Goal: Task Accomplishment & Management: Use online tool/utility

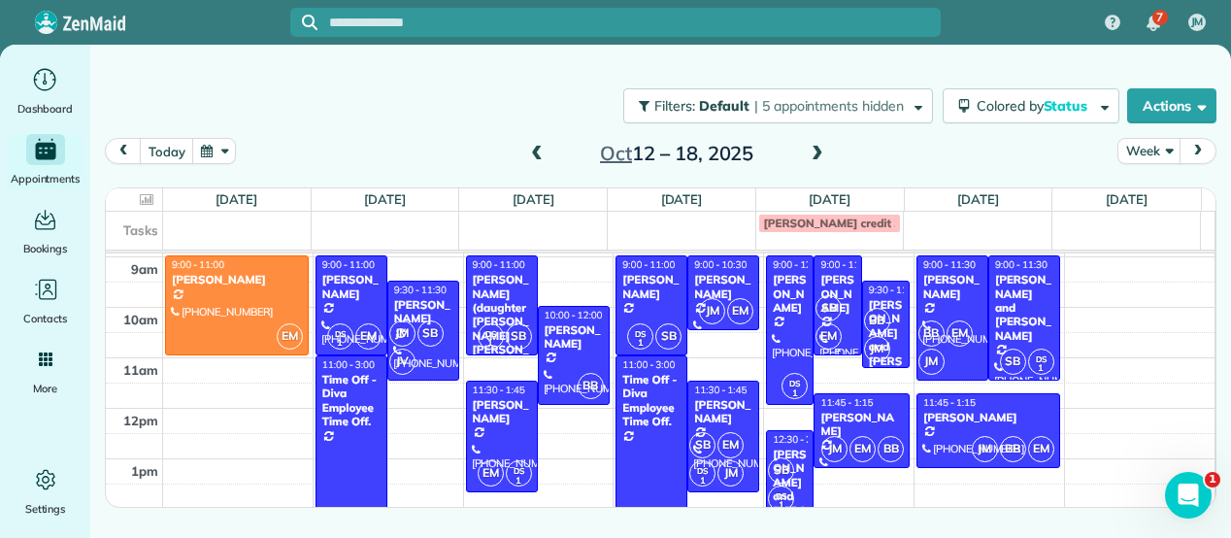
scroll to position [96, 0]
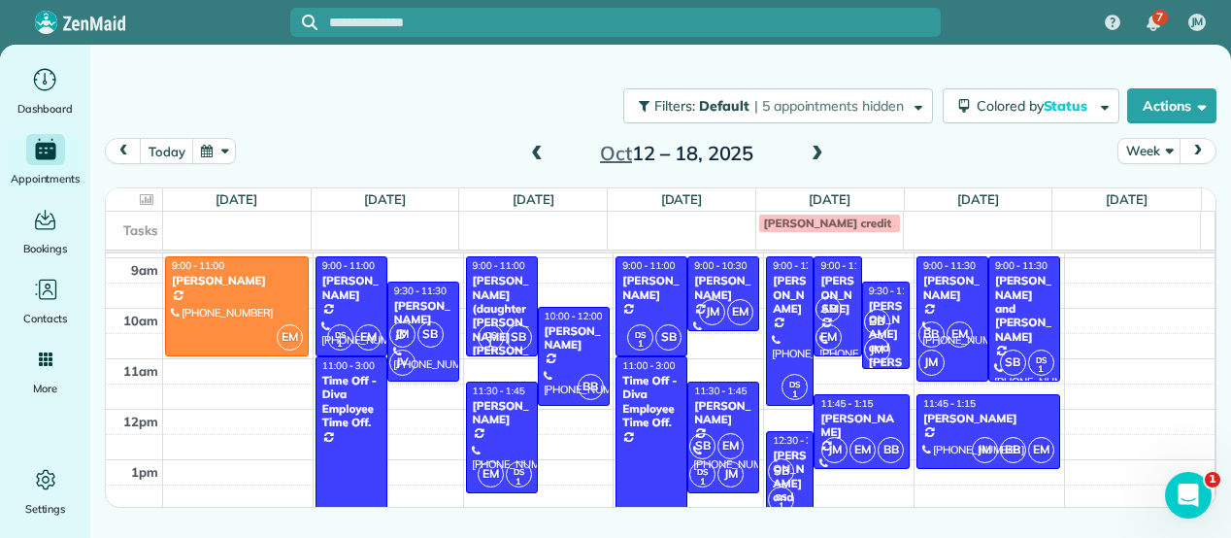
click at [821, 149] on span at bounding box center [817, 154] width 21 height 17
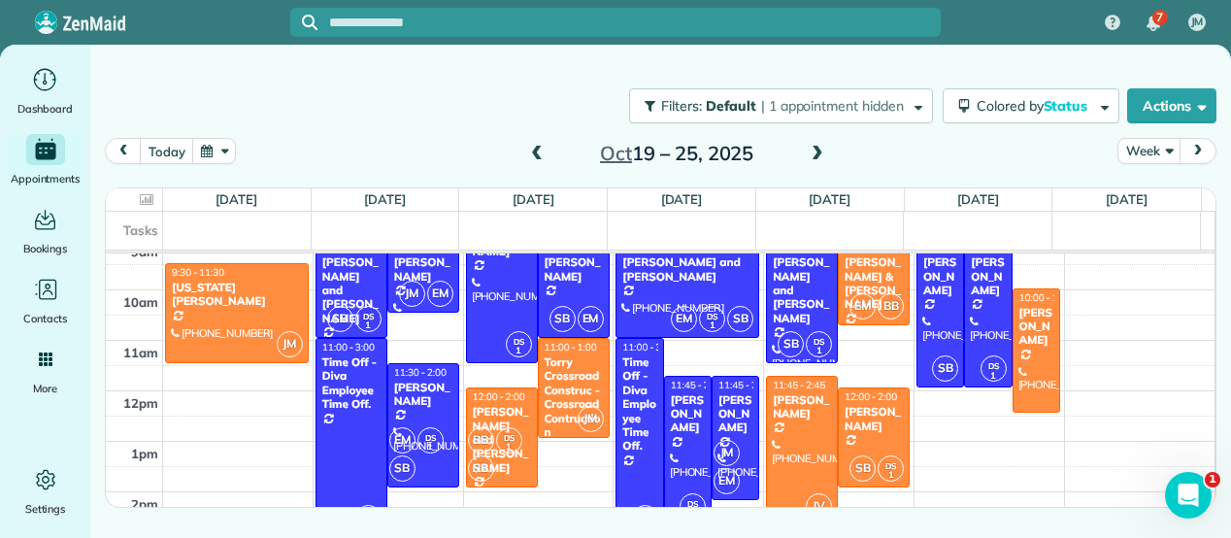
scroll to position [115, 0]
click at [1020, 345] on div at bounding box center [1036, 350] width 46 height 122
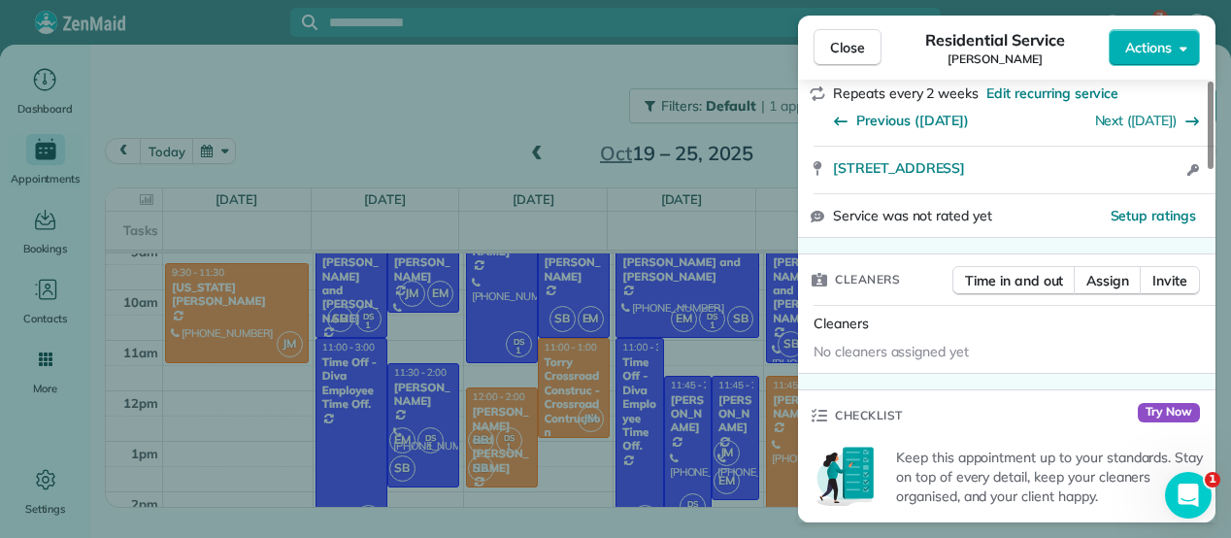
scroll to position [390, 0]
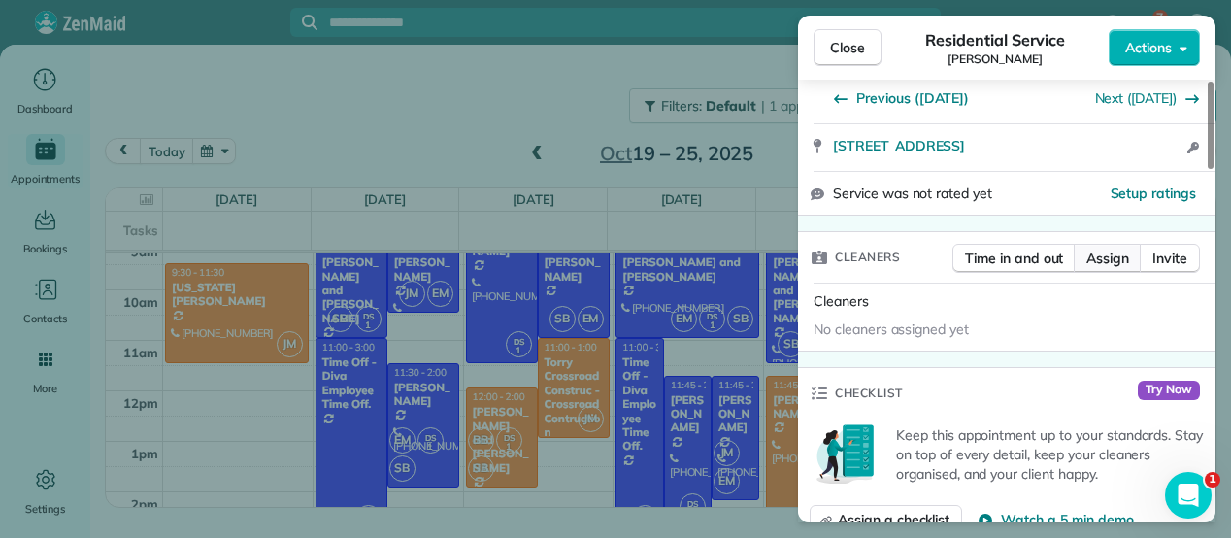
click at [1101, 249] on span "Assign" at bounding box center [1107, 258] width 43 height 19
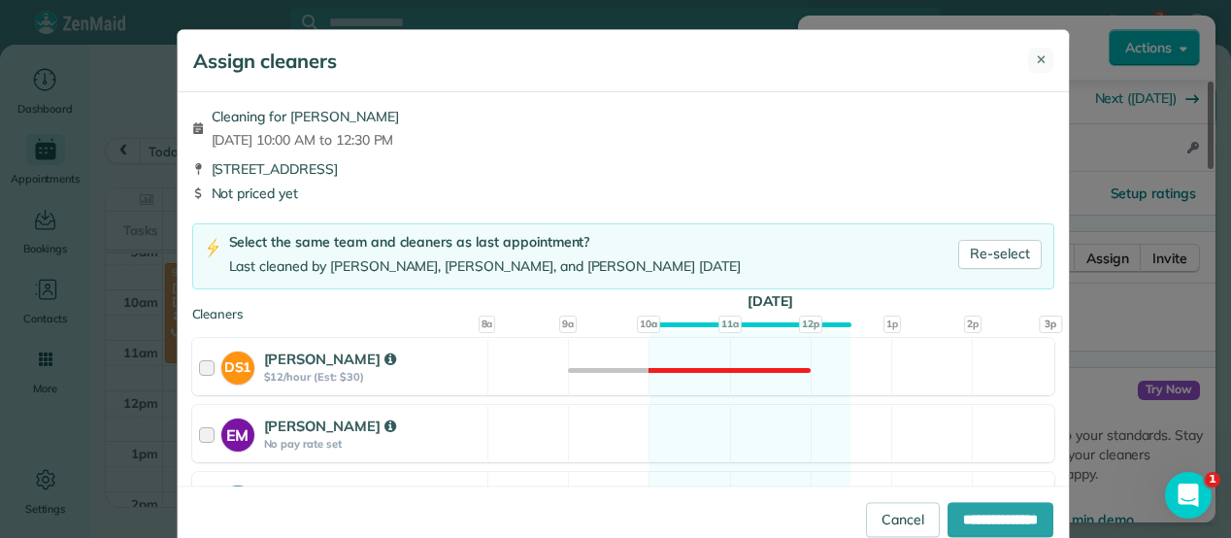
click at [1039, 53] on button "✕" at bounding box center [1040, 60] width 25 height 25
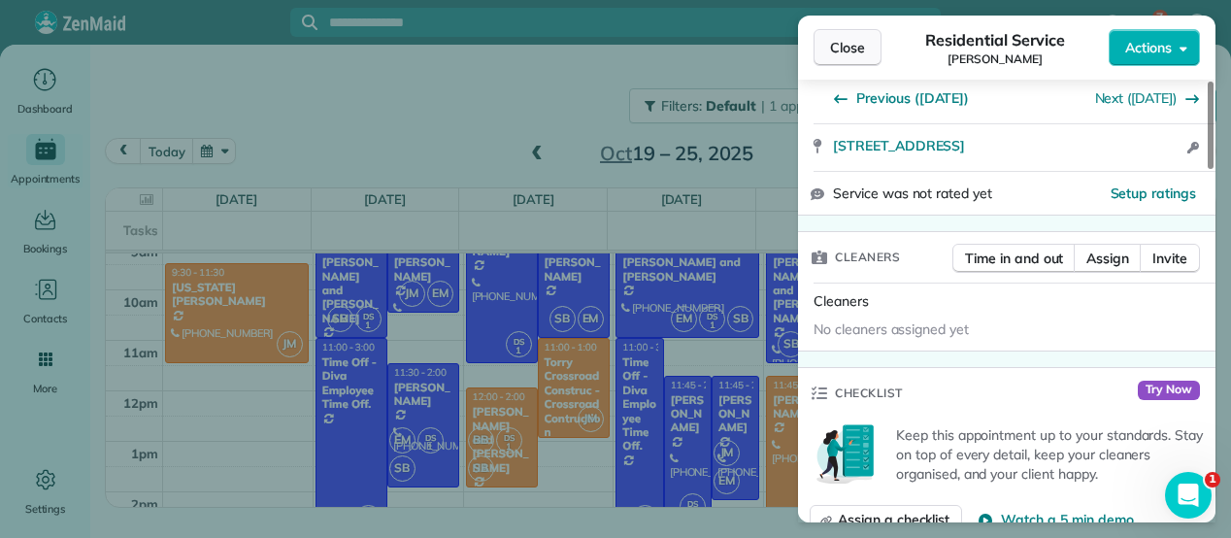
click at [833, 59] on button "Close" at bounding box center [848, 47] width 68 height 37
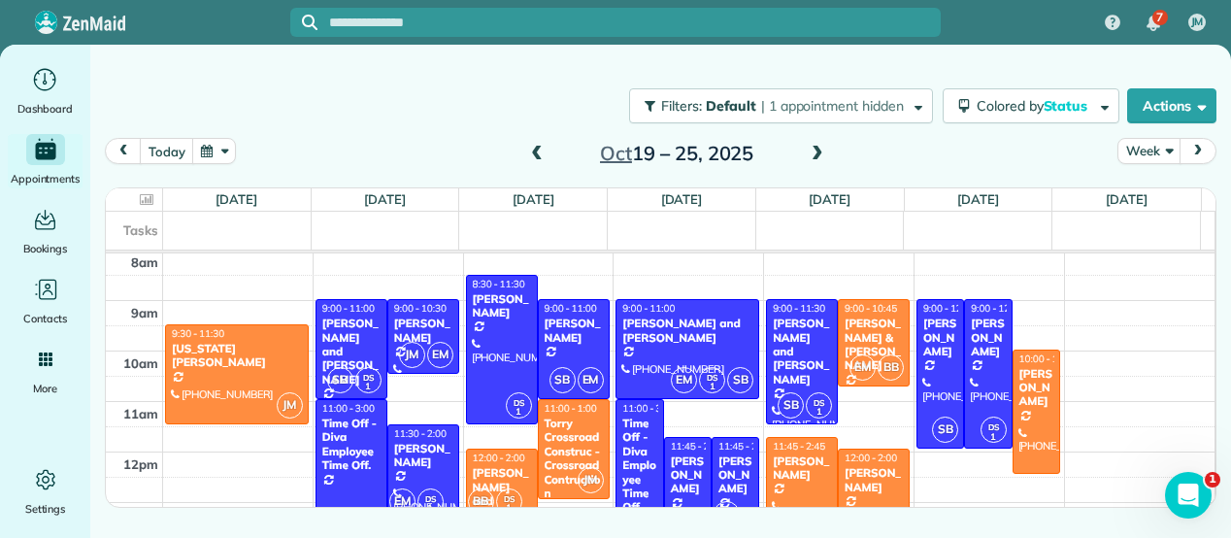
scroll to position [39, 0]
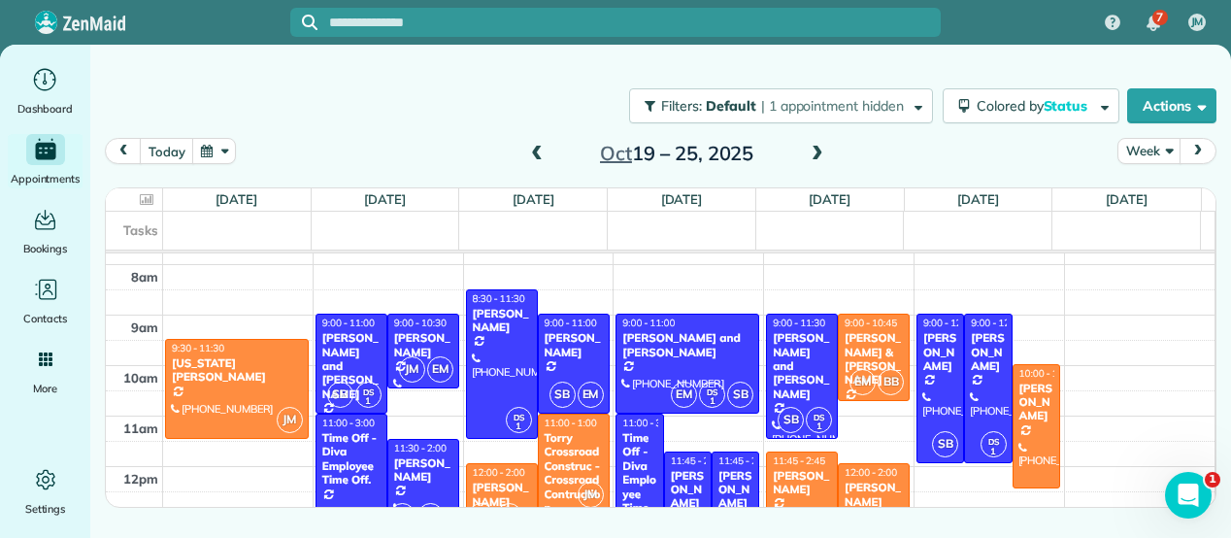
click at [538, 148] on span at bounding box center [536, 154] width 21 height 17
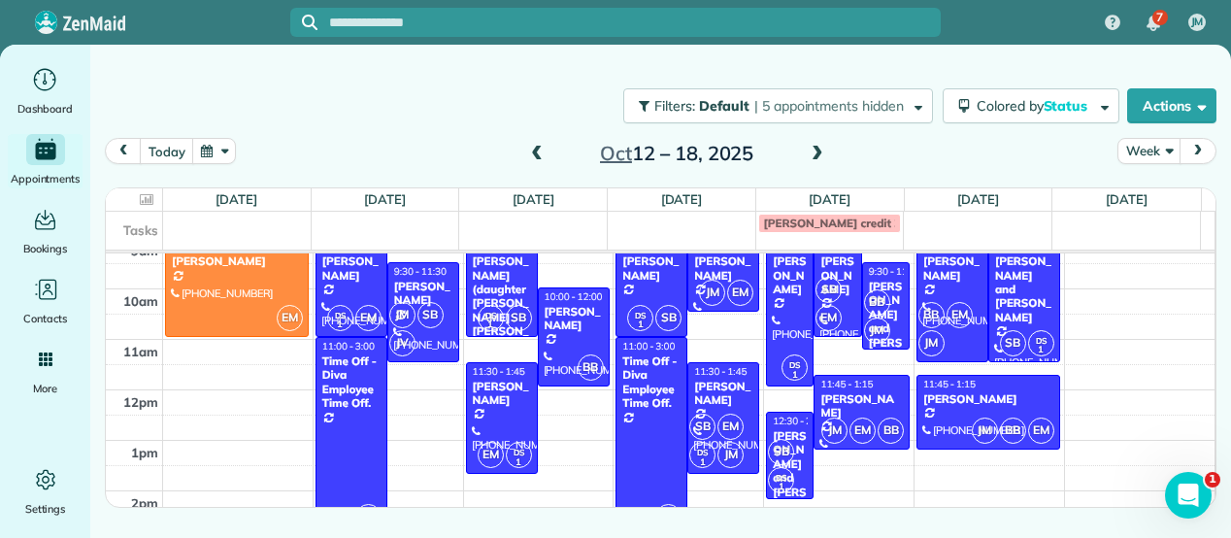
scroll to position [113, 0]
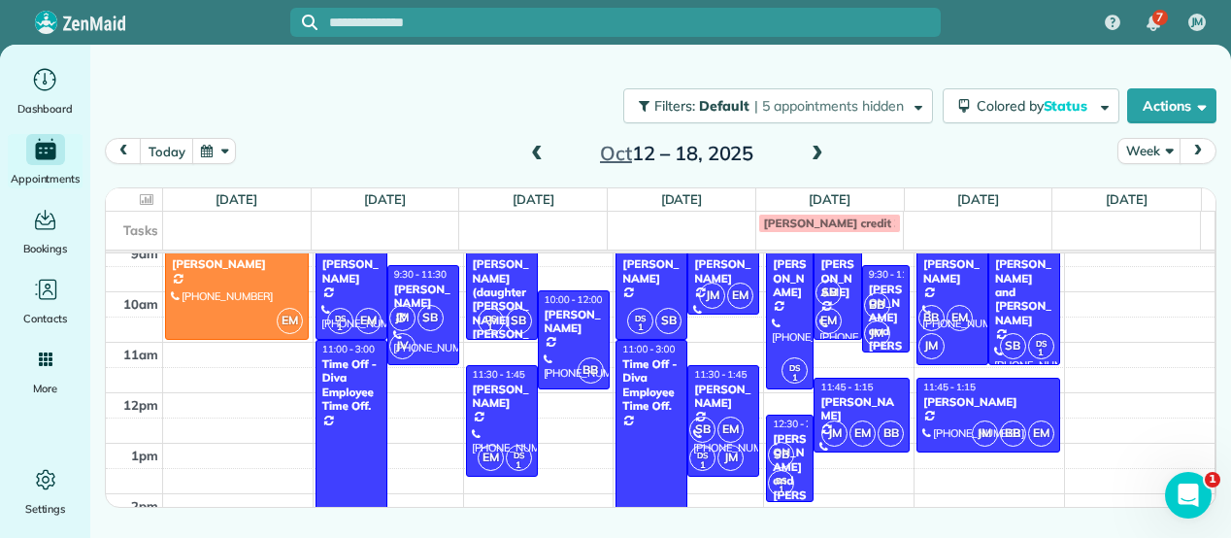
click at [557, 322] on div "[PERSON_NAME]" at bounding box center [574, 322] width 60 height 28
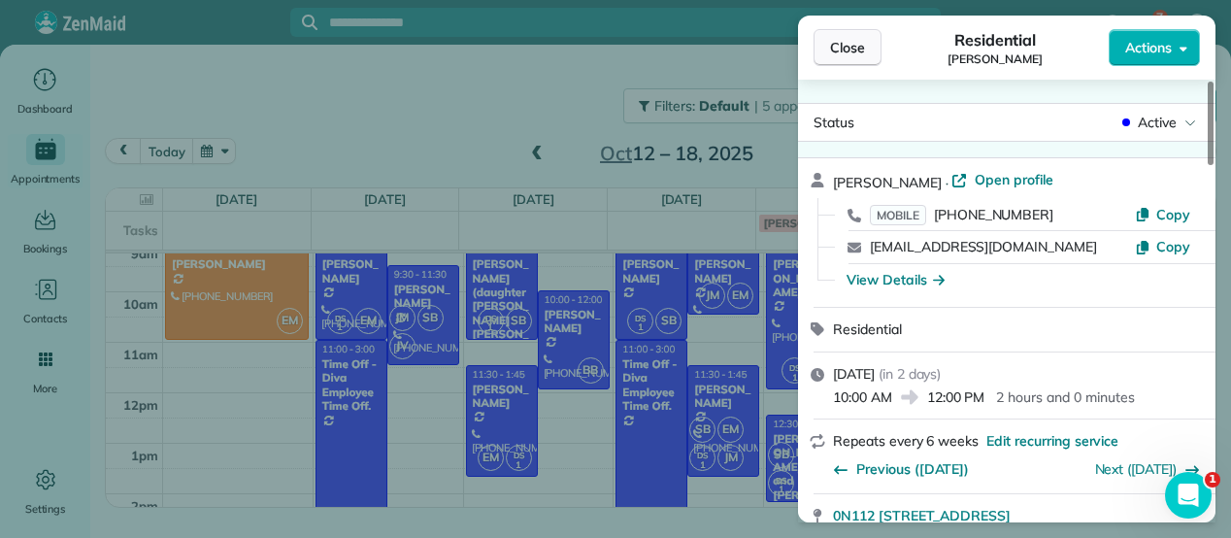
click at [860, 42] on span "Close" at bounding box center [847, 47] width 35 height 19
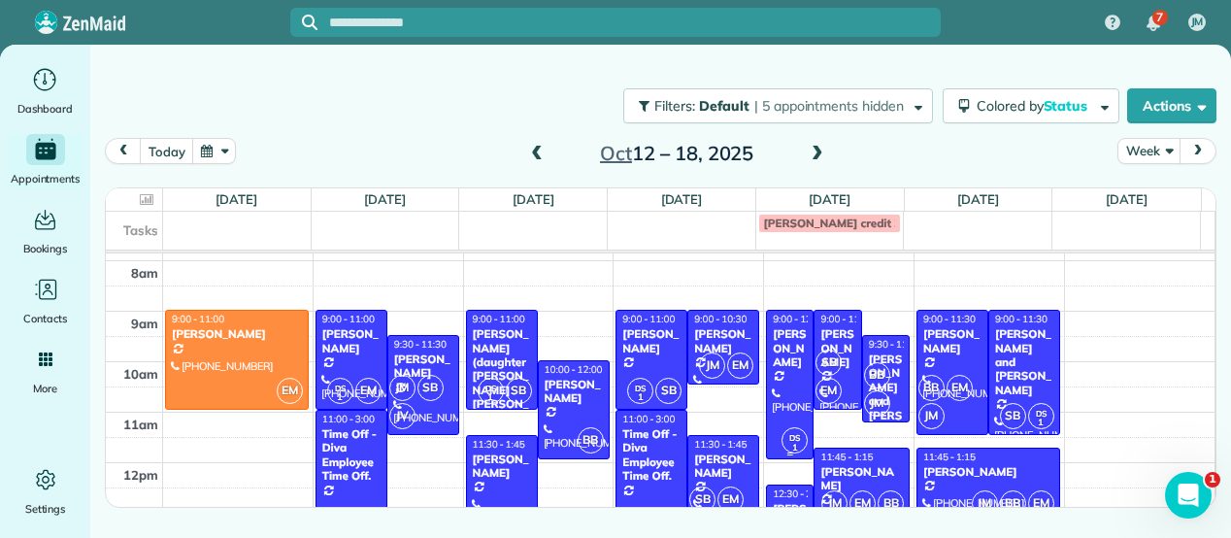
scroll to position [42, 0]
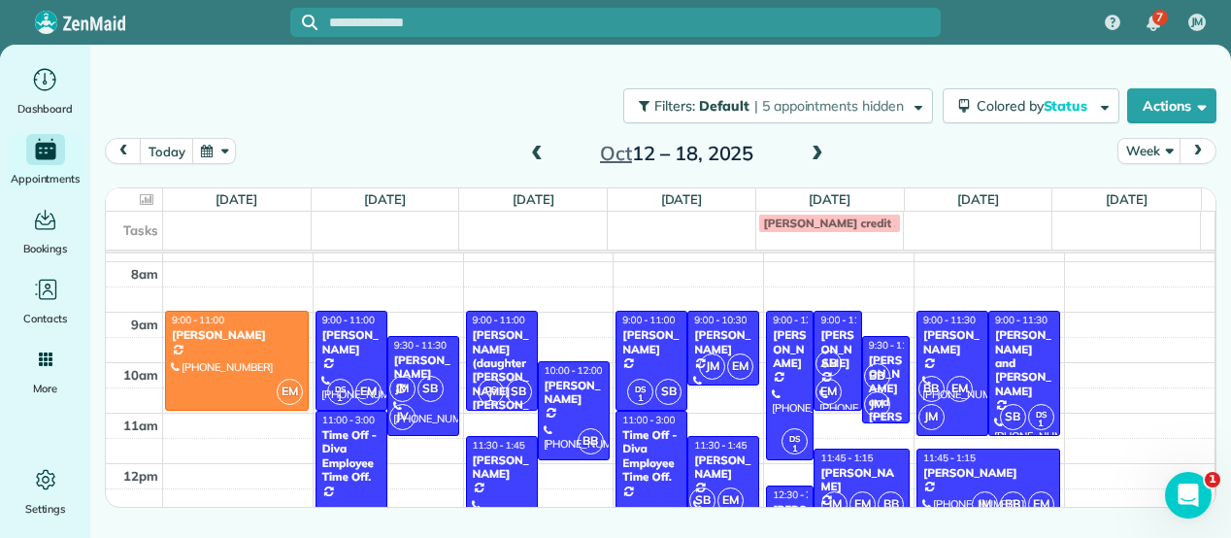
click at [818, 158] on span at bounding box center [817, 154] width 21 height 17
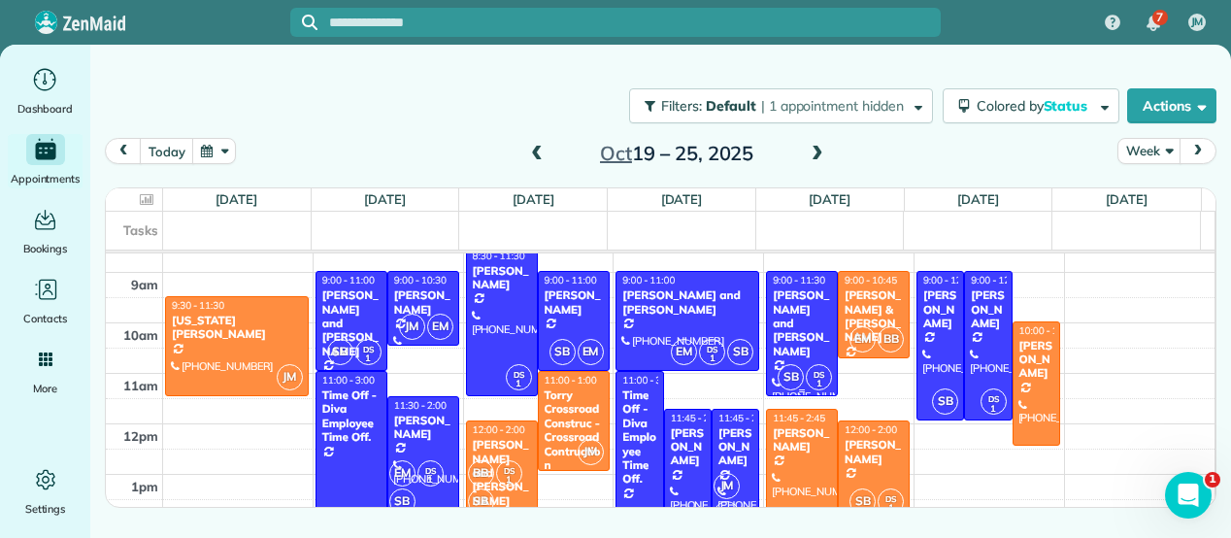
scroll to position [81, 0]
click at [531, 152] on span at bounding box center [536, 154] width 21 height 17
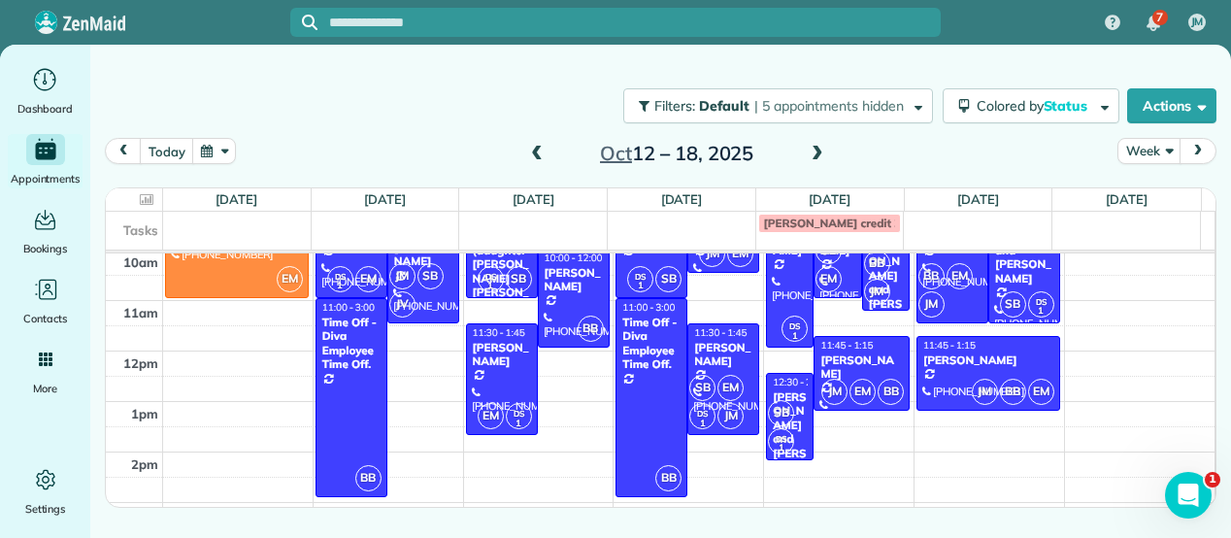
scroll to position [153, 0]
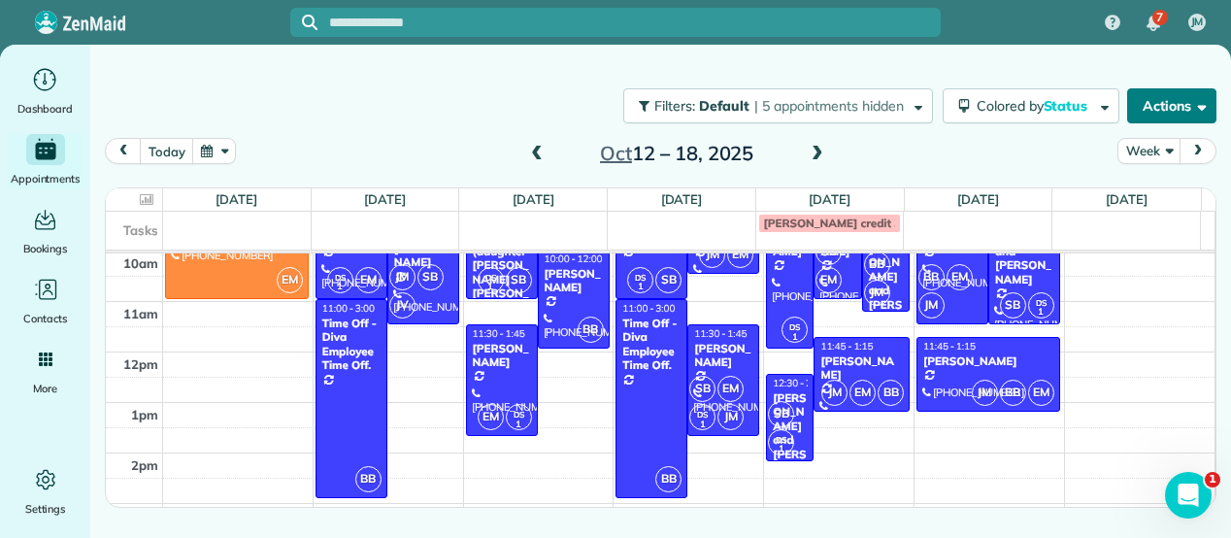
click at [1165, 100] on button "Actions" at bounding box center [1171, 105] width 89 height 35
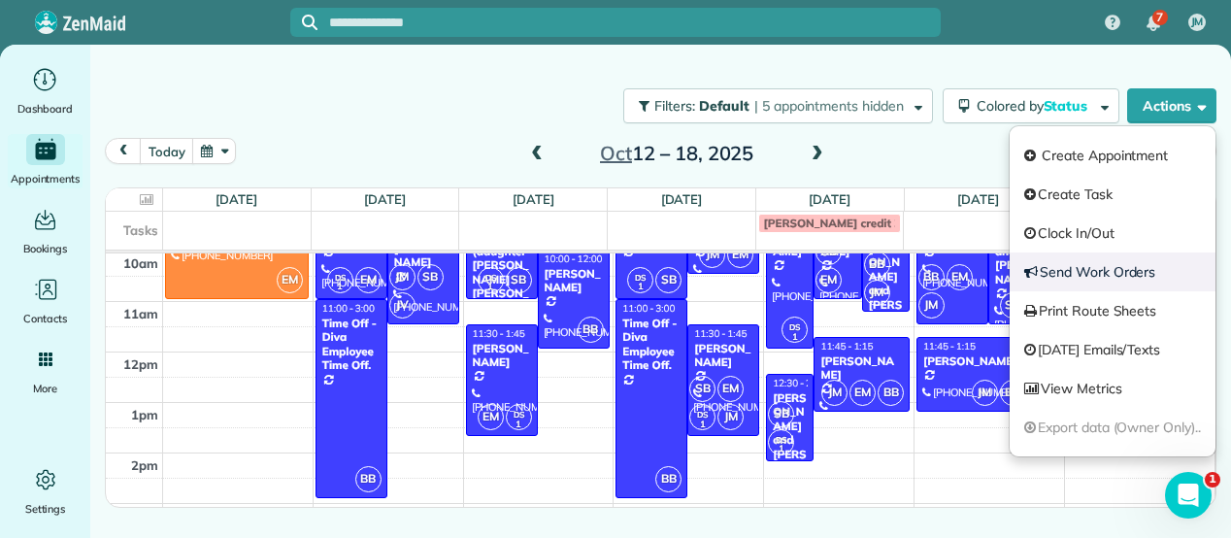
click at [1136, 274] on link "Send Work Orders" at bounding box center [1113, 271] width 206 height 39
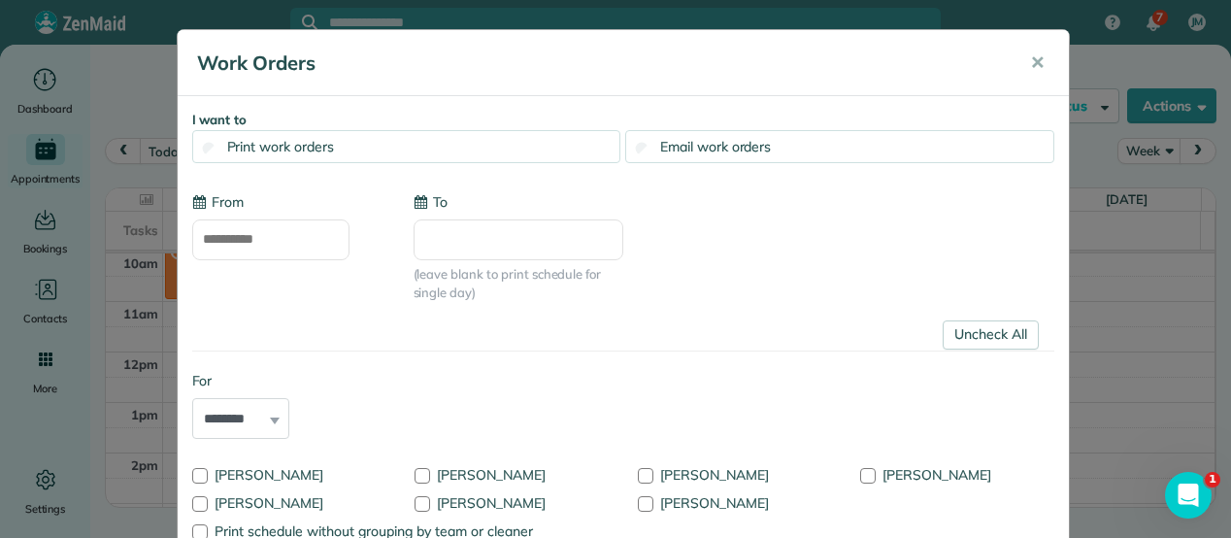
type input "**********"
click at [729, 147] on span "Email work orders" at bounding box center [715, 146] width 111 height 17
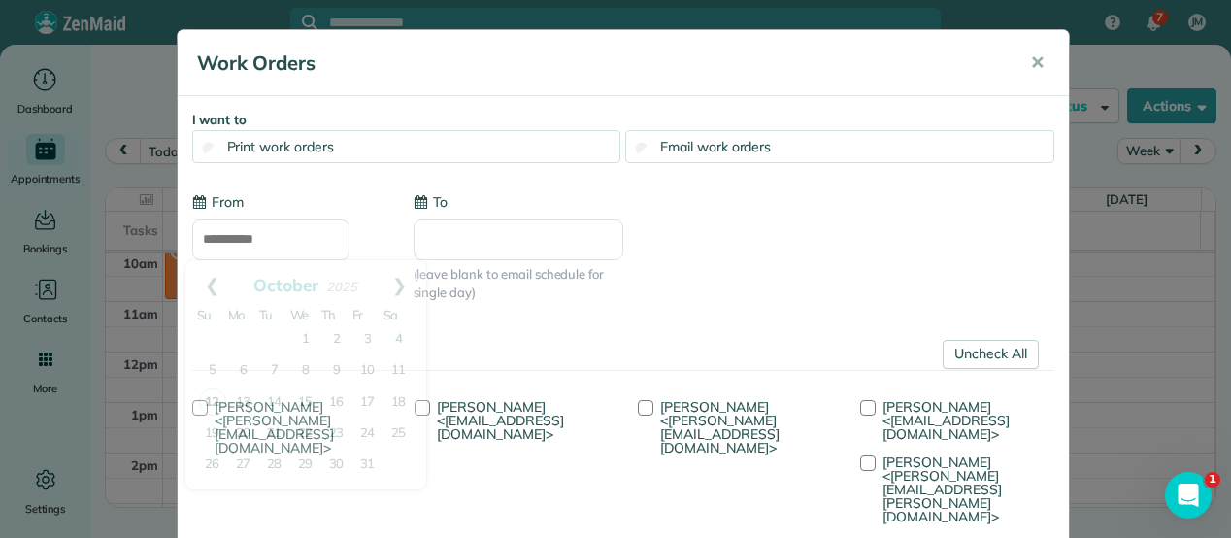
click at [243, 232] on input "**********" at bounding box center [270, 239] width 157 height 41
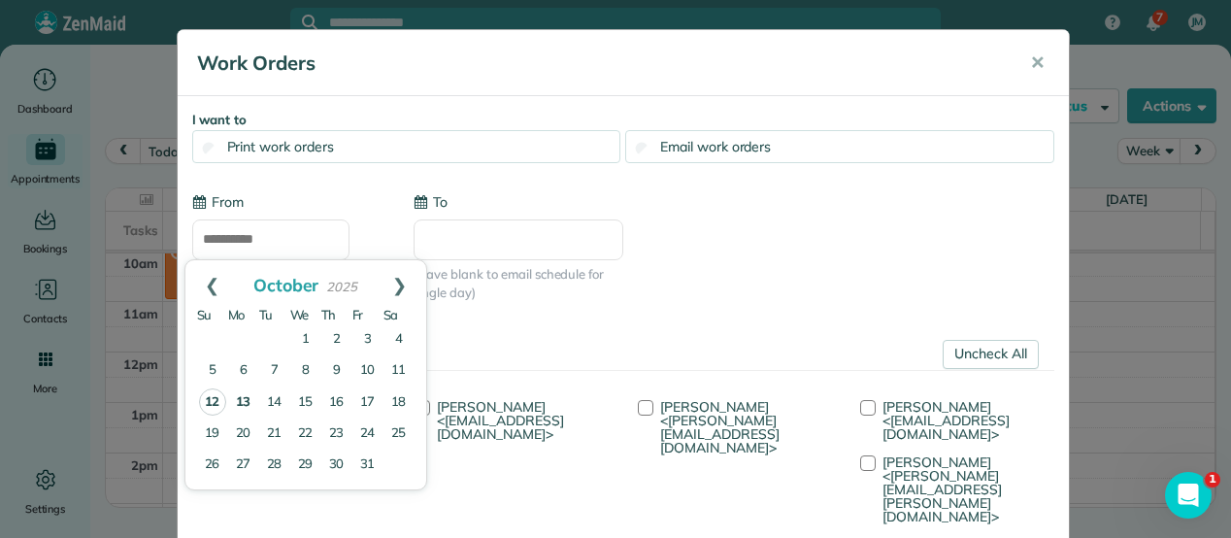
click at [247, 397] on link "13" at bounding box center [243, 402] width 31 height 31
type input "**********"
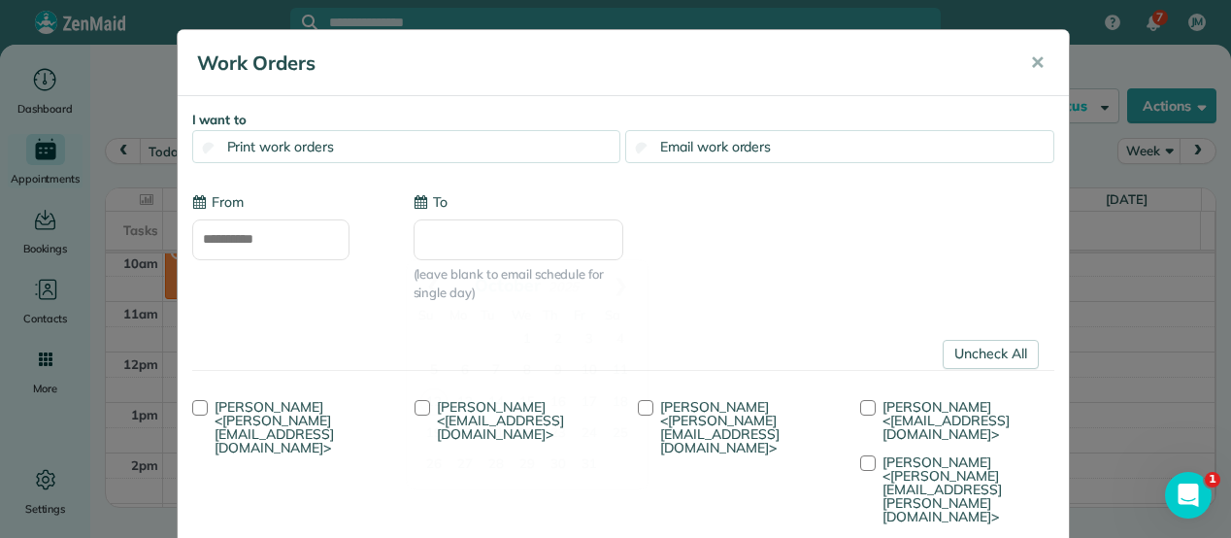
click at [476, 221] on input "To" at bounding box center [519, 239] width 210 height 41
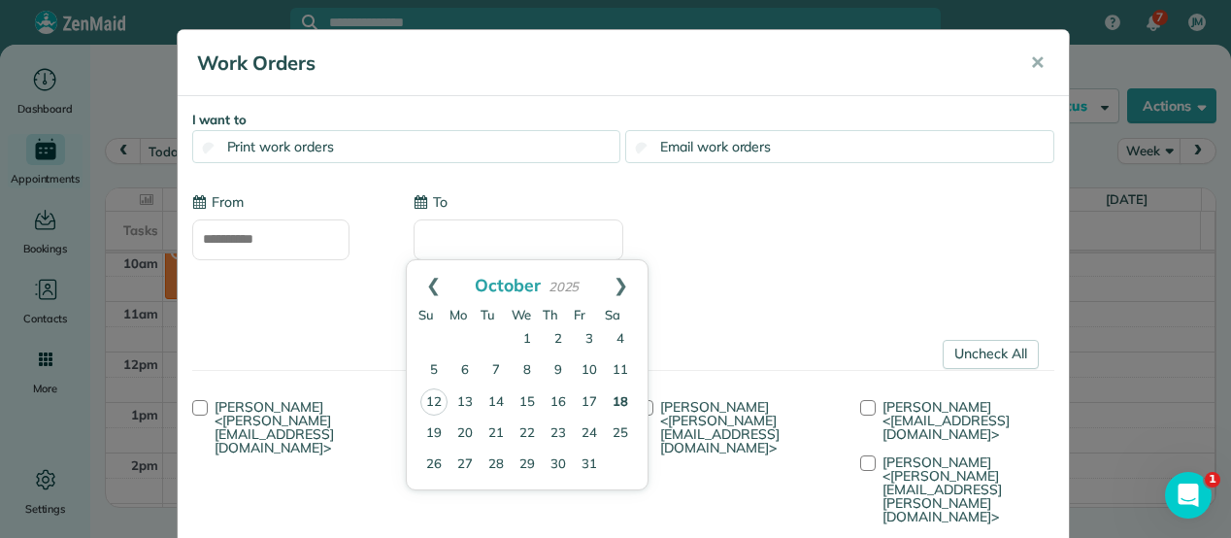
click at [612, 397] on link "18" at bounding box center [620, 402] width 31 height 31
type input "**********"
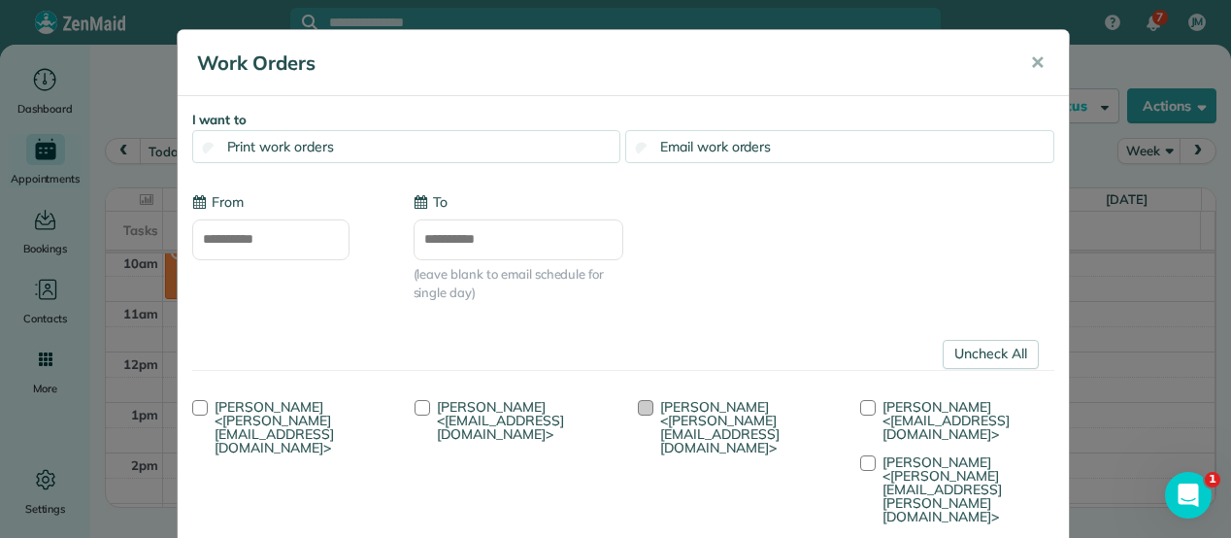
click at [761, 410] on span "[PERSON_NAME] <[PERSON_NAME][EMAIL_ADDRESS][DOMAIN_NAME]>" at bounding box center [719, 427] width 119 height 58
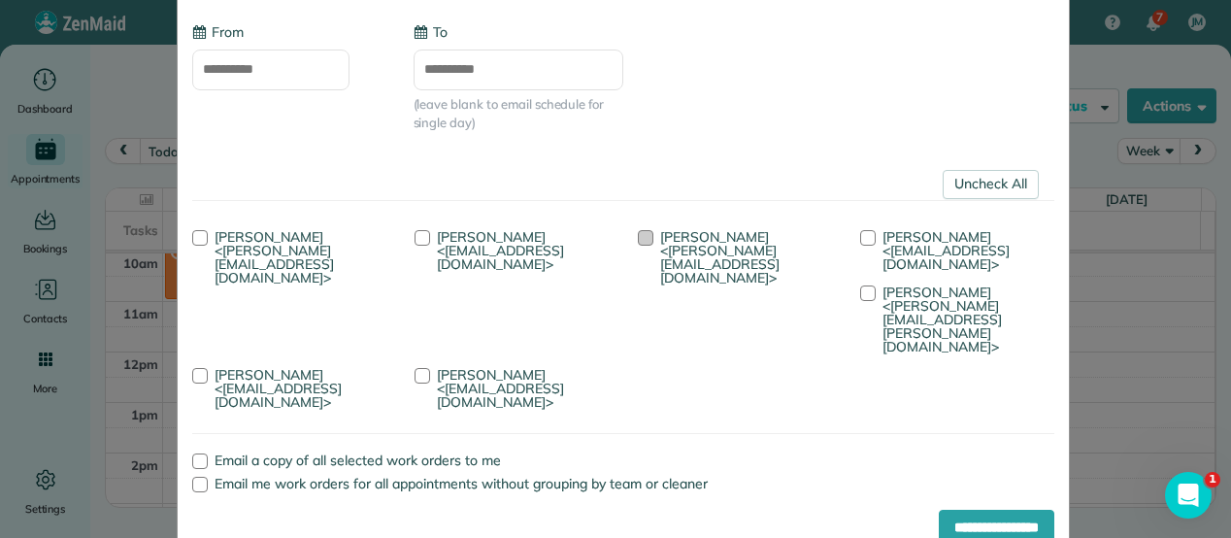
scroll to position [178, 0]
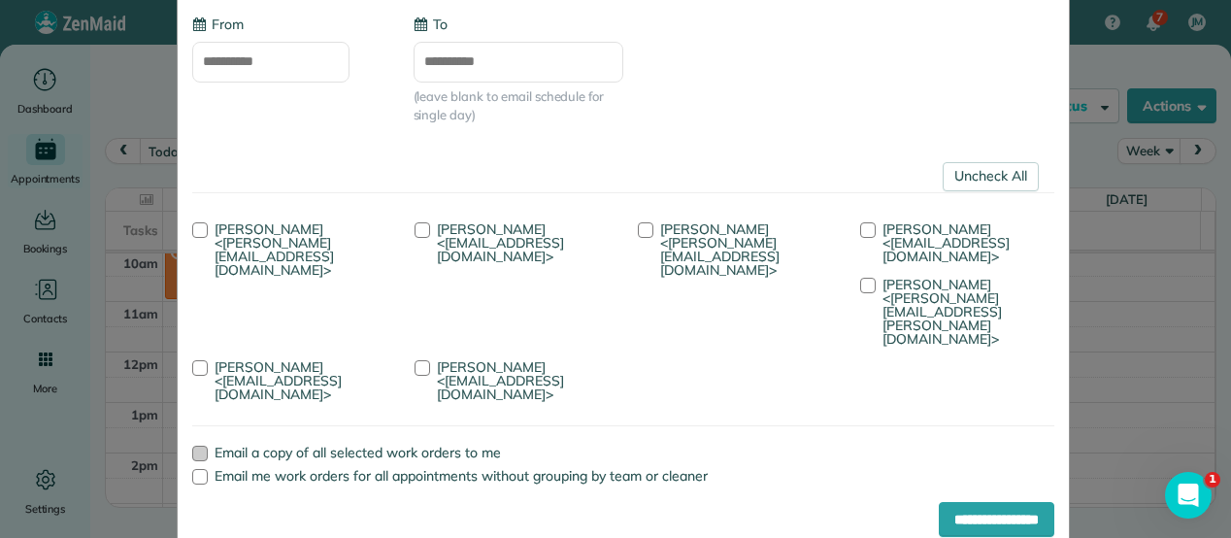
click at [192, 446] on div at bounding box center [200, 454] width 16 height 16
click at [994, 502] on input "**********" at bounding box center [997, 519] width 116 height 35
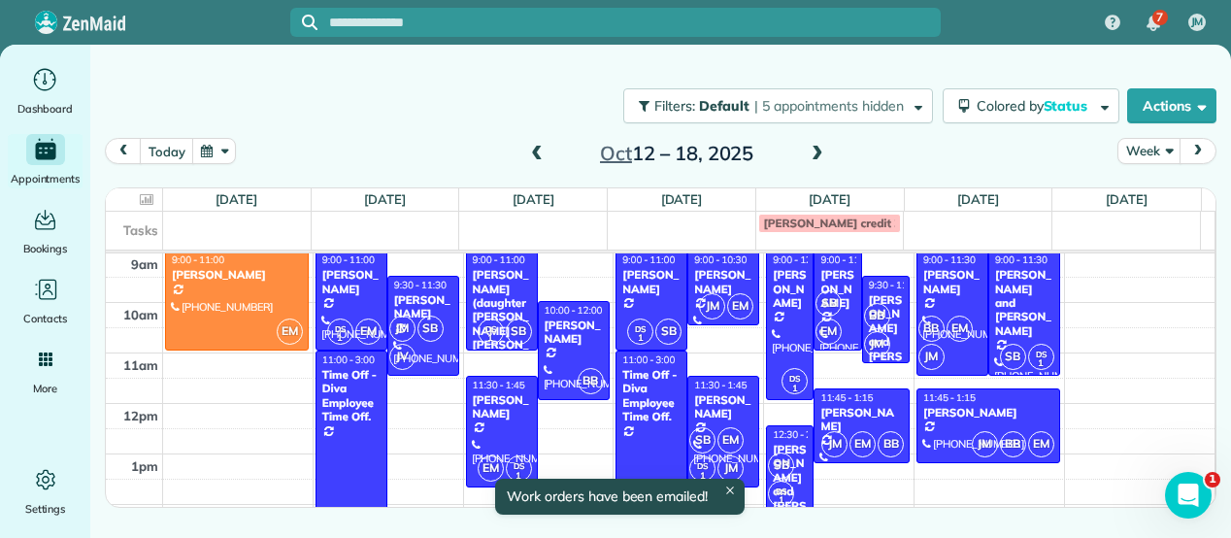
scroll to position [104, 0]
